Goal: Information Seeking & Learning: Learn about a topic

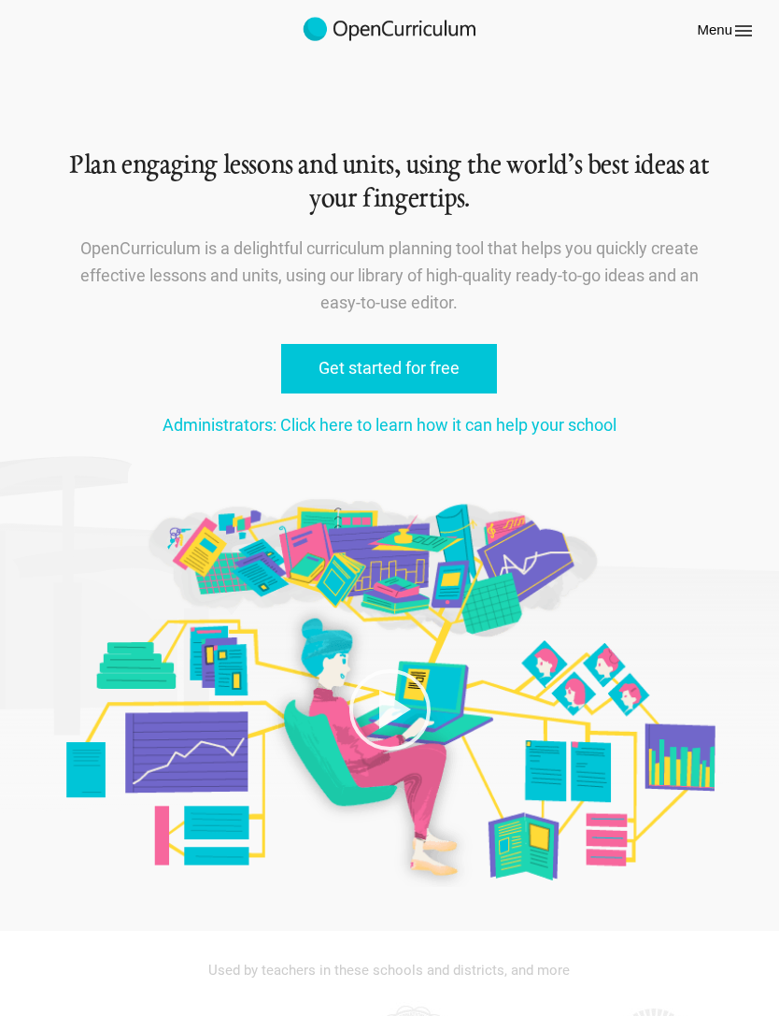
click at [746, 20] on icon at bounding box center [744, 31] width 22 height 22
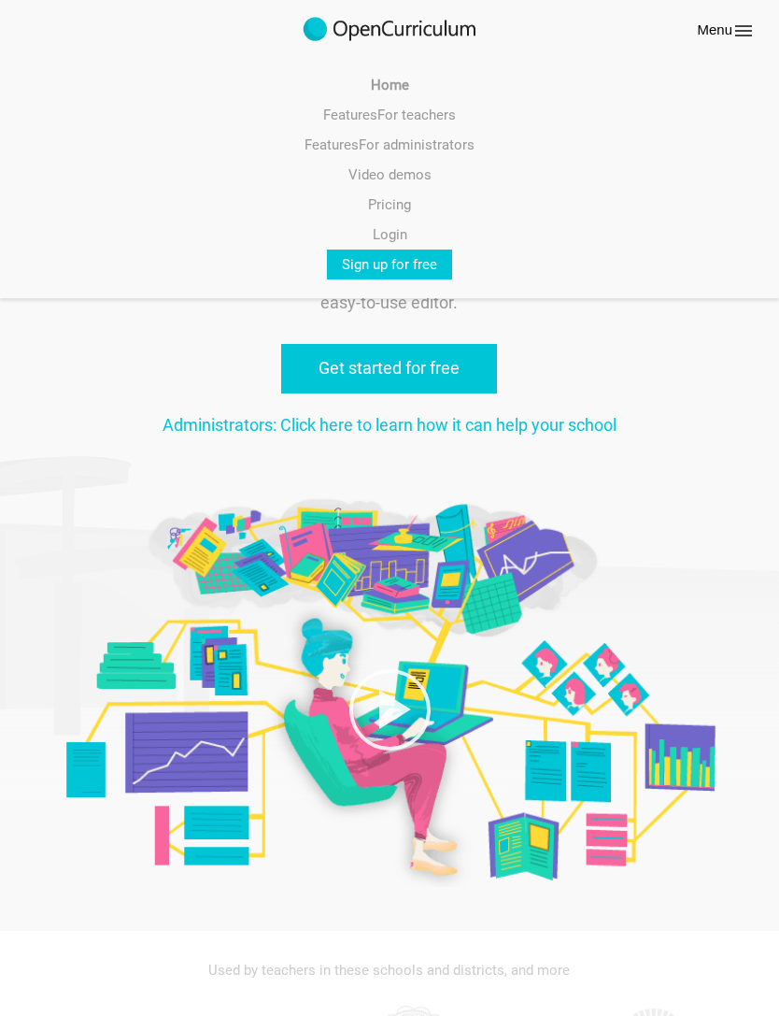
click at [433, 112] on link "Features For teachers" at bounding box center [389, 115] width 779 height 30
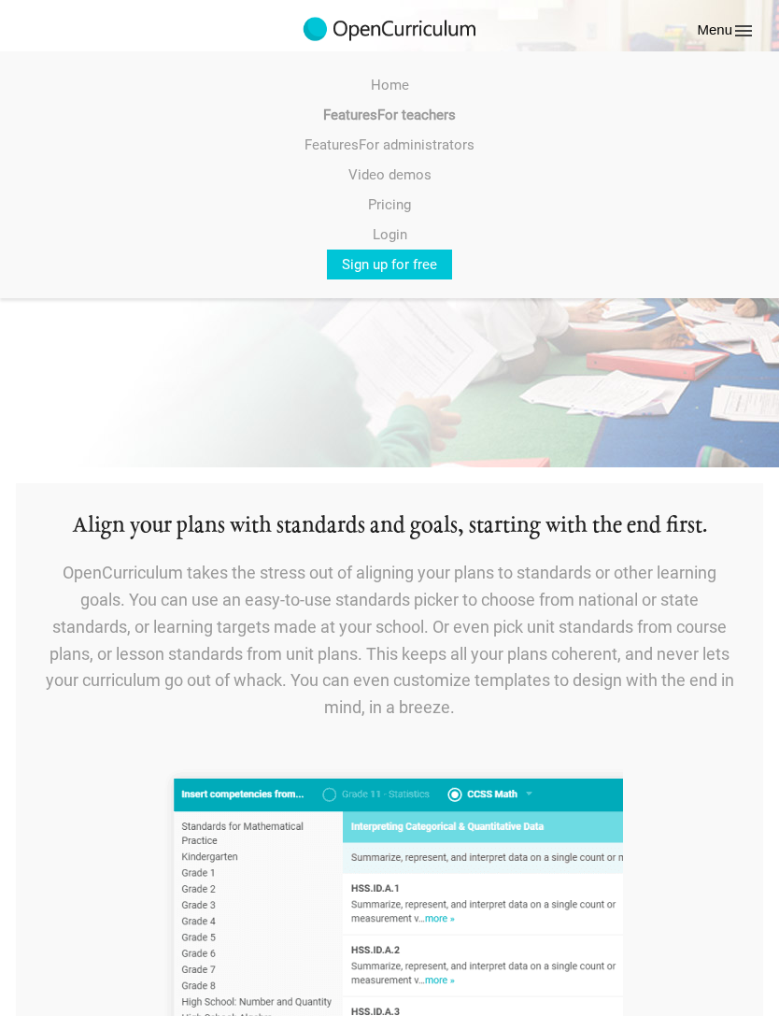
click at [415, 269] on link "Sign up for free" at bounding box center [389, 265] width 125 height 30
click at [722, 19] on button "Menu" at bounding box center [726, 31] width 69 height 24
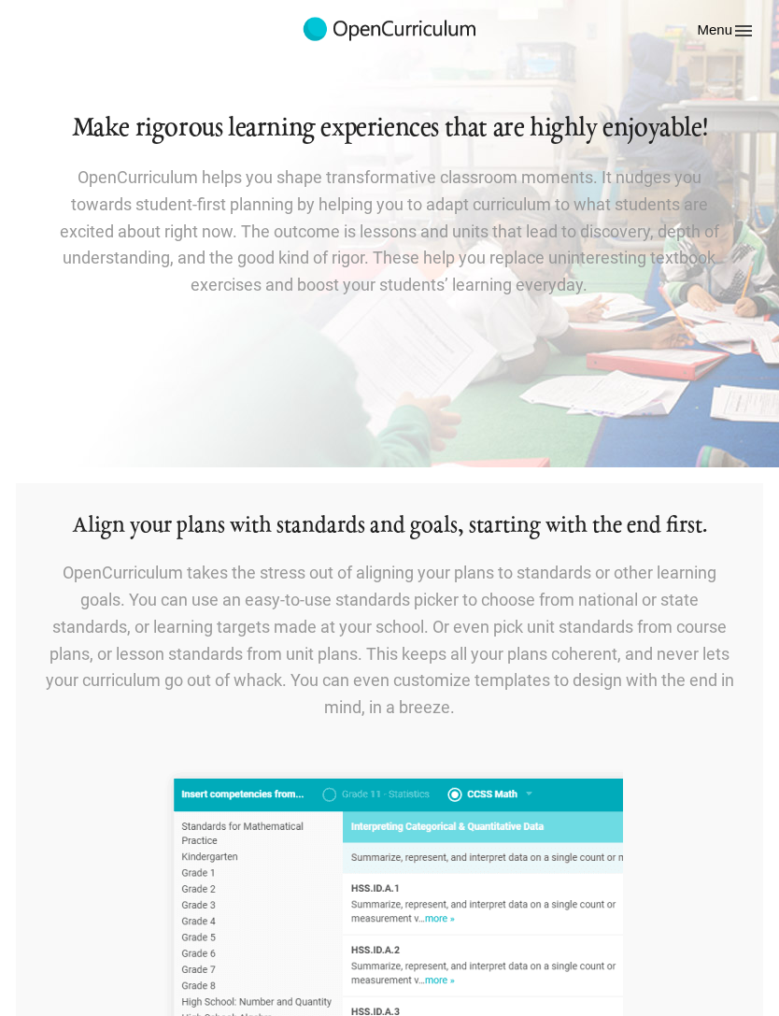
click at [704, 28] on button "Menu" at bounding box center [726, 31] width 69 height 24
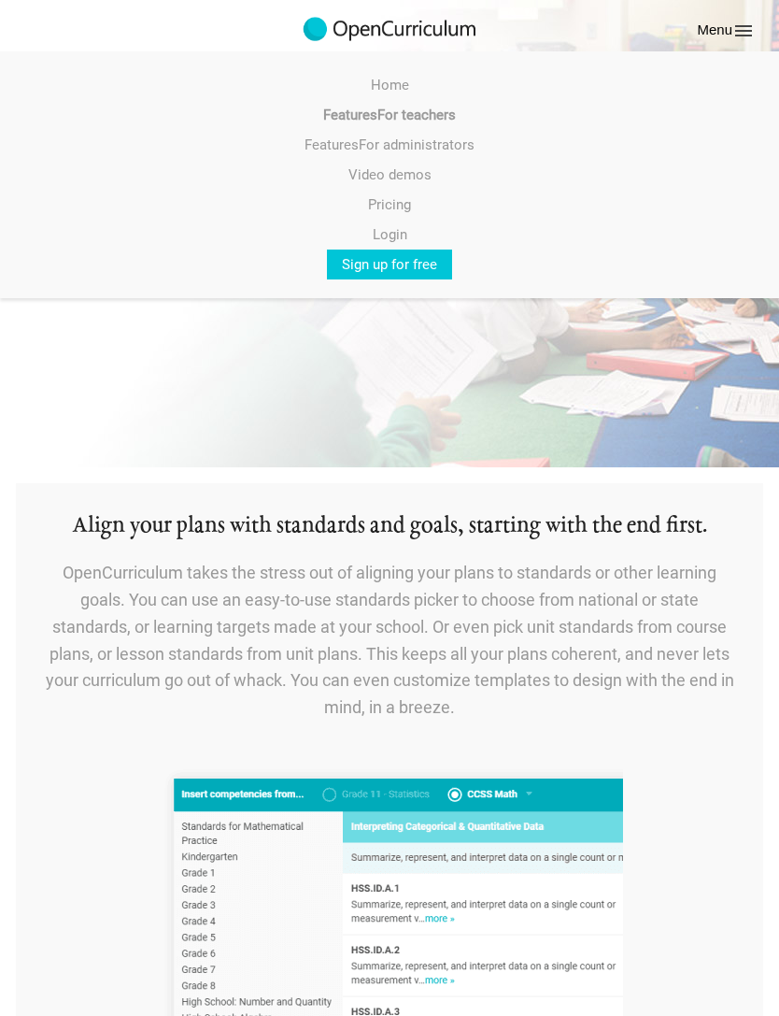
click at [415, 23] on img at bounding box center [390, 30] width 178 height 30
